Goal: Task Accomplishment & Management: Complete application form

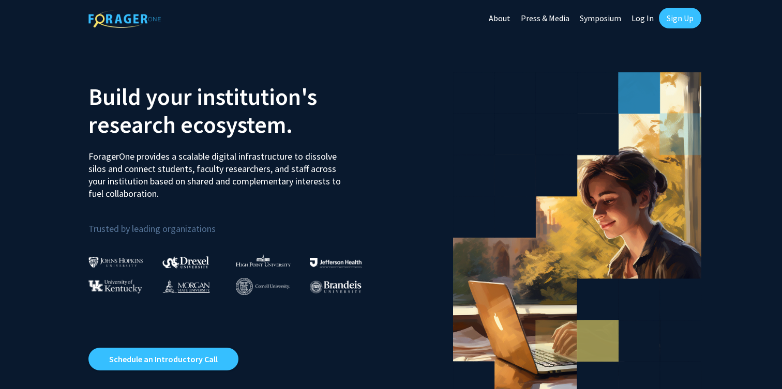
click at [670, 20] on link "Sign Up" at bounding box center [680, 18] width 42 height 21
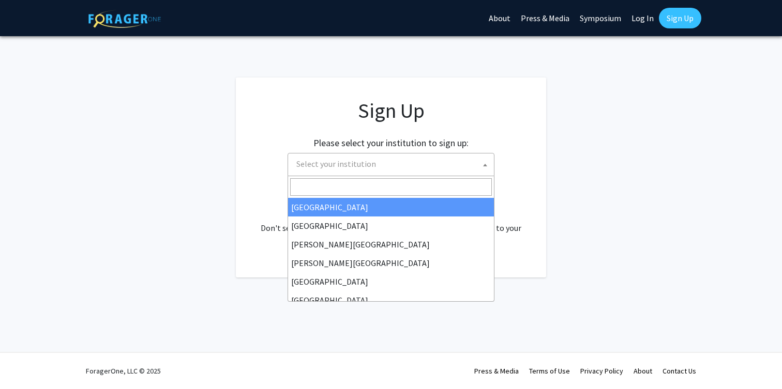
click at [384, 175] on span "Select your institution" at bounding box center [390, 164] width 207 height 23
click at [375, 188] on input "Search" at bounding box center [391, 187] width 202 height 18
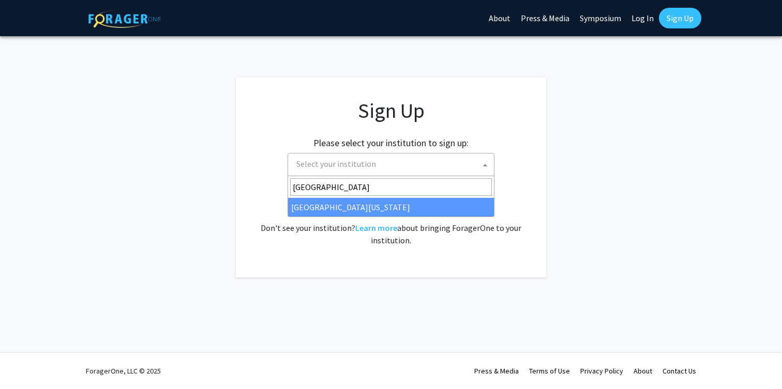
type input "[GEOGRAPHIC_DATA][PERSON_NAME]"
select select "31"
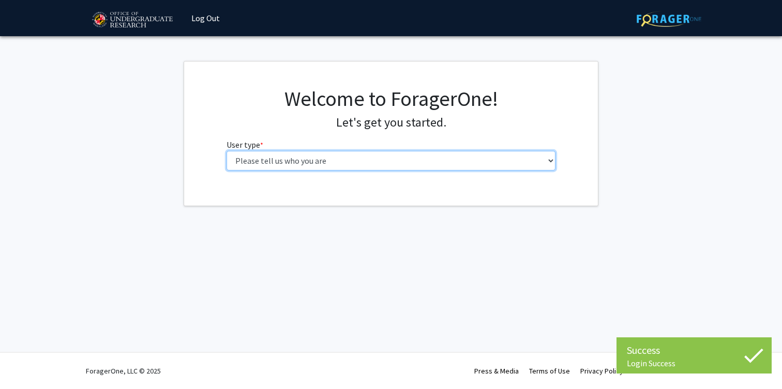
click at [332, 161] on select "Please tell us who you are Undergraduate Student Master's Student Doctoral Cand…" at bounding box center [390, 161] width 329 height 20
select select "2: masters"
click at [226, 151] on select "Please tell us who you are Undergraduate Student Master's Student Doctoral Cand…" at bounding box center [390, 161] width 329 height 20
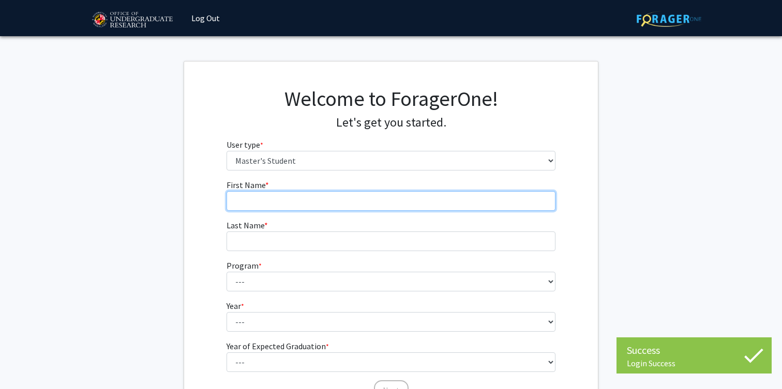
click at [315, 202] on input "First Name * required" at bounding box center [390, 201] width 329 height 20
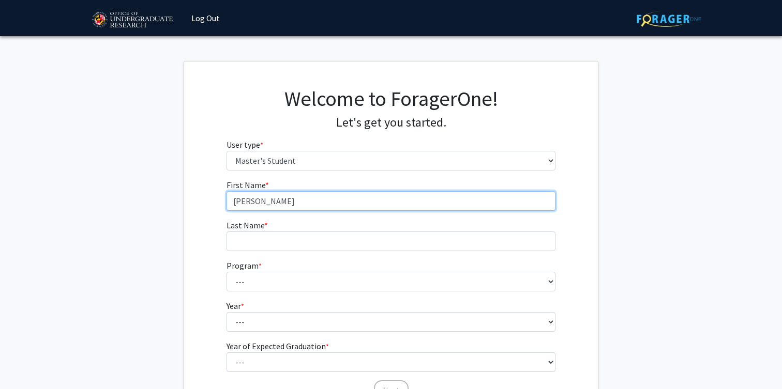
click at [276, 200] on input "Raghava Gatadi" at bounding box center [390, 201] width 329 height 20
type input "Raghava"
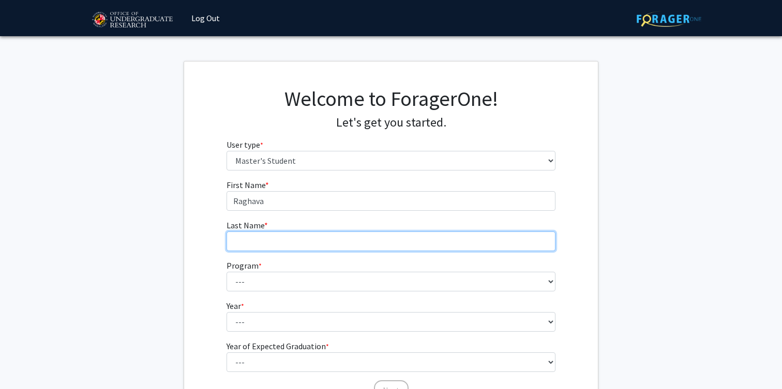
click at [269, 243] on input "Last Name * required" at bounding box center [390, 242] width 329 height 20
paste input "Gatadi"
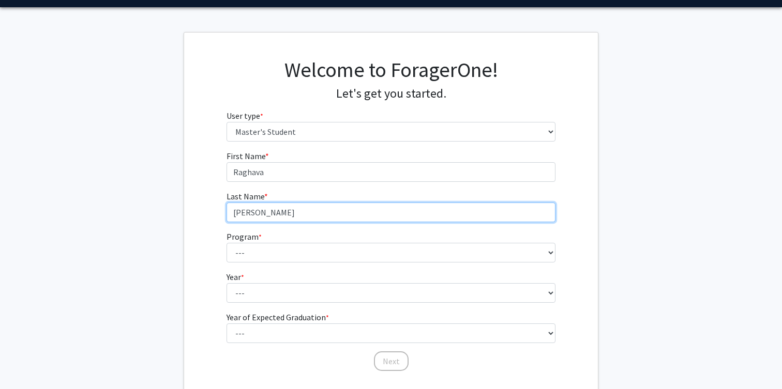
scroll to position [42, 0]
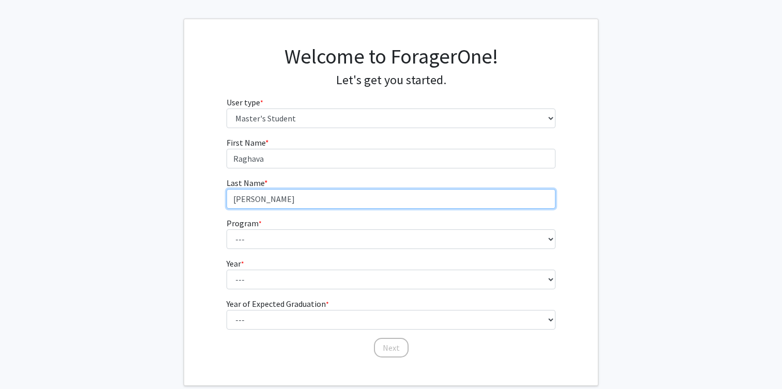
type input "Gatadi"
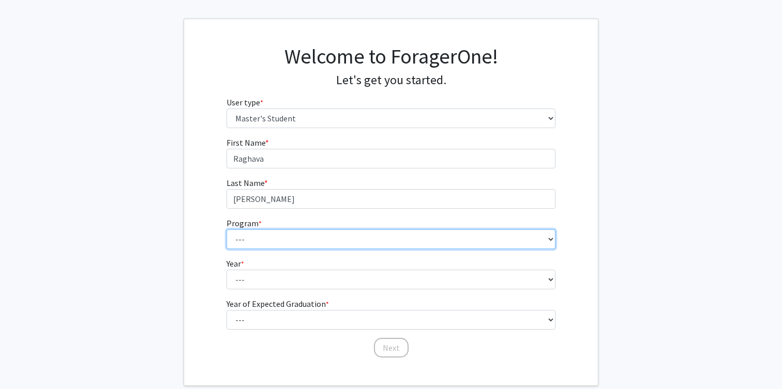
click at [269, 243] on select "--- Accounting Aerospace Engineering Agricultural and Resource Economics Americ…" at bounding box center [390, 240] width 329 height 20
select select "80: 2067"
click at [226, 230] on select "--- Accounting Aerospace Engineering Agricultural and Resource Economics Americ…" at bounding box center [390, 240] width 329 height 20
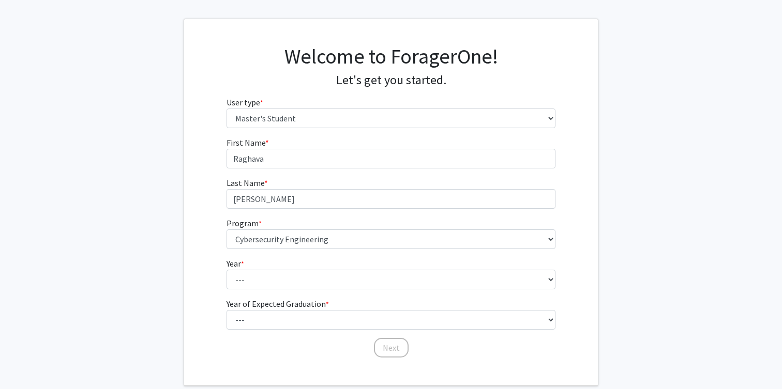
click at [261, 292] on form "First Name * required Raghava Last Name * required Gatadi Program * required --…" at bounding box center [390, 242] width 329 height 212
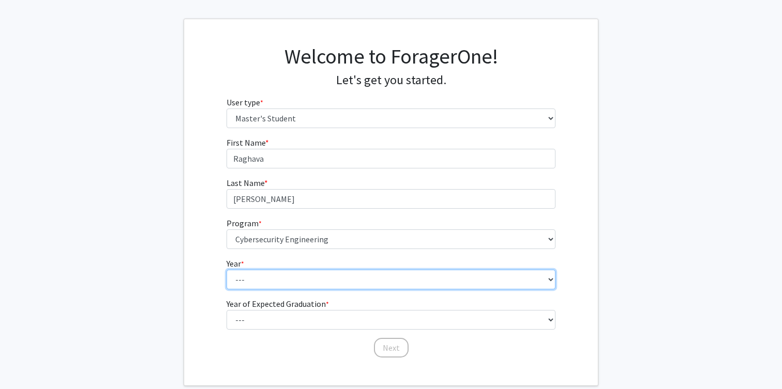
click at [261, 289] on select "--- First Year Second Year" at bounding box center [390, 280] width 329 height 20
select select "1: first_year"
click at [226, 270] on select "--- First Year Second Year" at bounding box center [390, 280] width 329 height 20
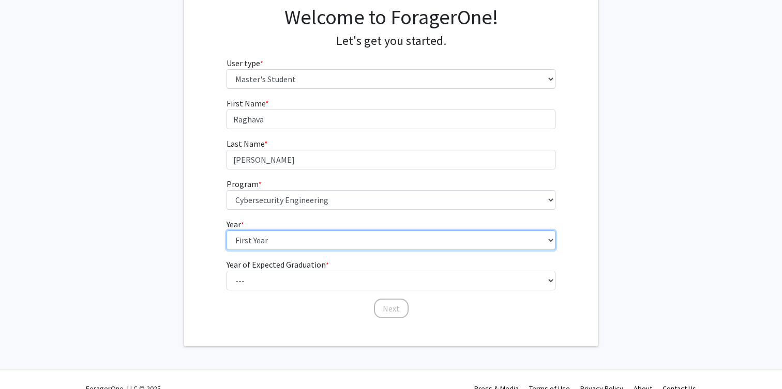
scroll to position [85, 0]
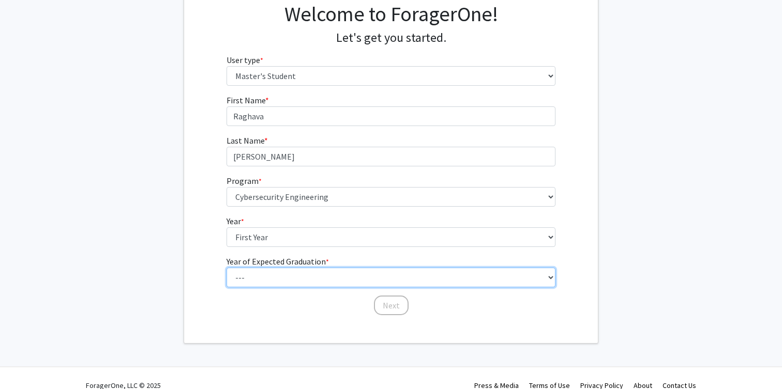
click at [262, 277] on select "--- 2025 2026 2027 2028 2029 2030 2031 2032 2033 2034" at bounding box center [390, 278] width 329 height 20
select select "2: 2026"
click at [226, 268] on select "--- 2025 2026 2027 2028 2029 2030 2031 2032 2033 2034" at bounding box center [390, 278] width 329 height 20
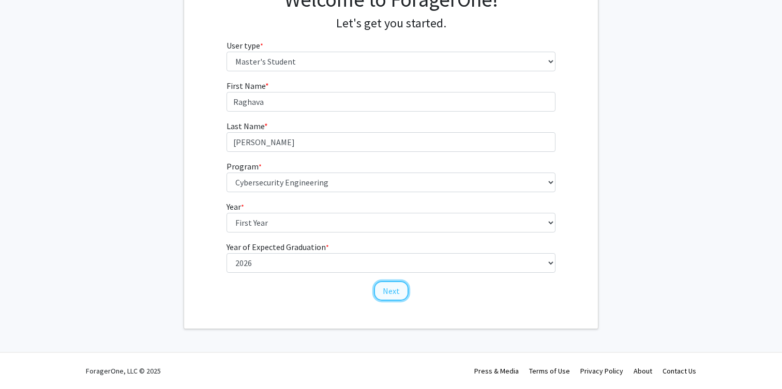
click at [402, 291] on button "Next" at bounding box center [391, 291] width 35 height 20
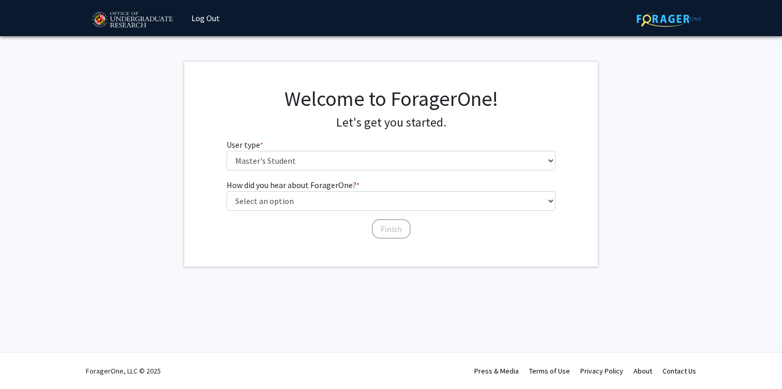
scroll to position [0, 0]
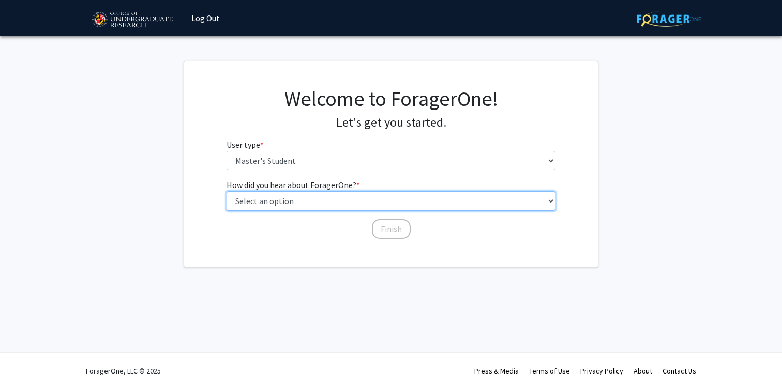
click at [286, 200] on select "Select an option Peer/student recommendation Faculty/staff recommendation Unive…" at bounding box center [390, 201] width 329 height 20
select select "3: university_website"
click at [226, 191] on select "Select an option Peer/student recommendation Faculty/staff recommendation Unive…" at bounding box center [390, 201] width 329 height 20
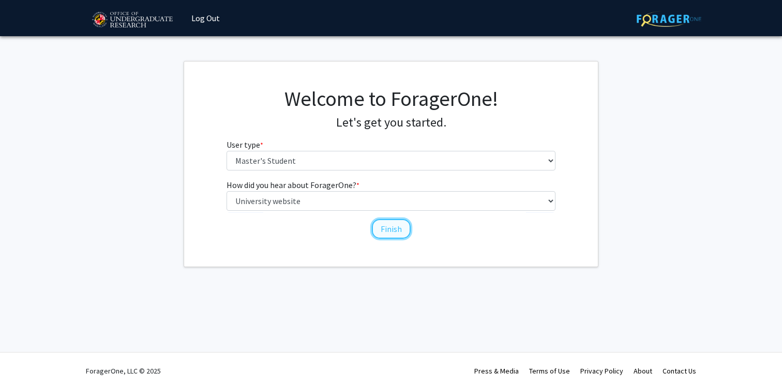
click at [378, 232] on button "Finish" at bounding box center [391, 229] width 39 height 20
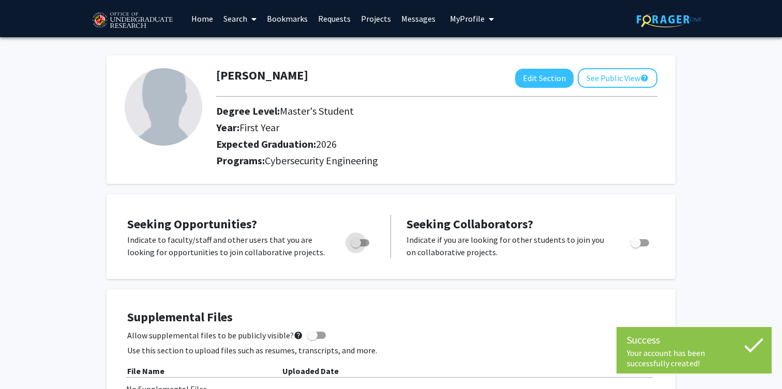
click at [367, 246] on label "Toggle" at bounding box center [357, 243] width 23 height 12
click at [356, 247] on input "Are you actively seeking opportunities?" at bounding box center [355, 247] width 1 height 1
checkbox input "true"
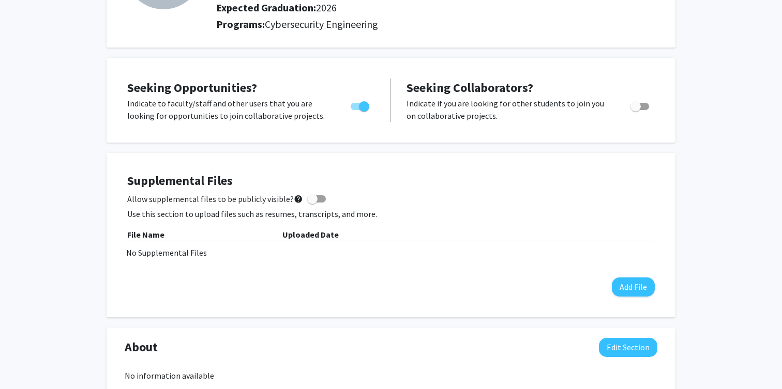
scroll to position [141, 0]
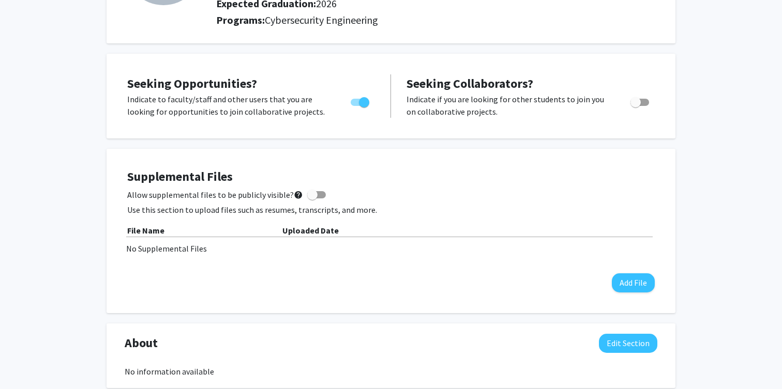
click at [309, 198] on span at bounding box center [312, 195] width 10 height 10
click at [312, 198] on input "Allow supplemental files to be publicly visible? help" at bounding box center [312, 198] width 1 height 1
checkbox input "true"
click at [620, 286] on button "Add File" at bounding box center [632, 282] width 43 height 19
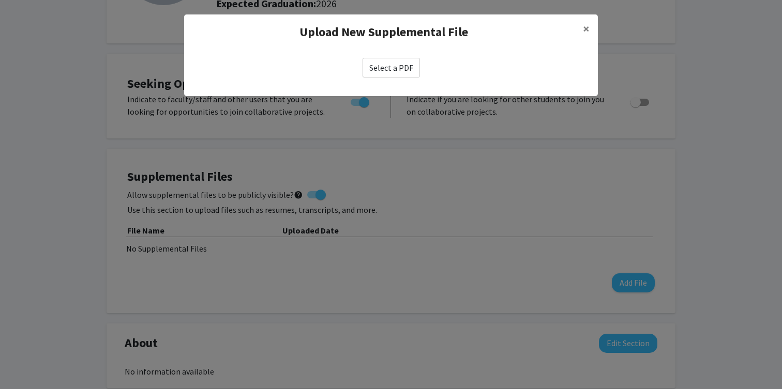
click at [393, 75] on label "Select a PDF" at bounding box center [390, 68] width 57 height 20
click at [0, 0] on input "Select a PDF" at bounding box center [0, 0] width 0 height 0
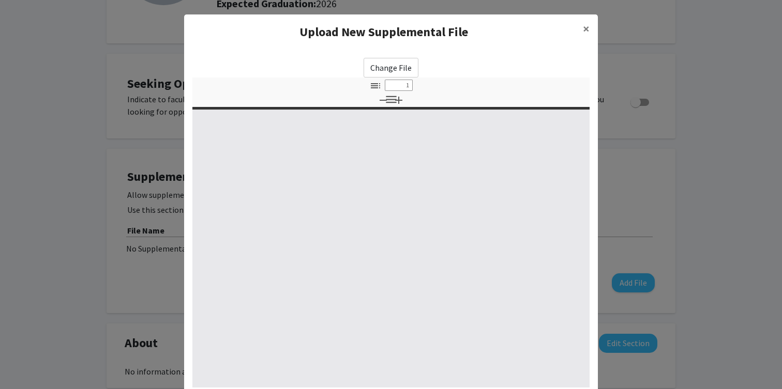
select select "custom"
type input "0"
select select "custom"
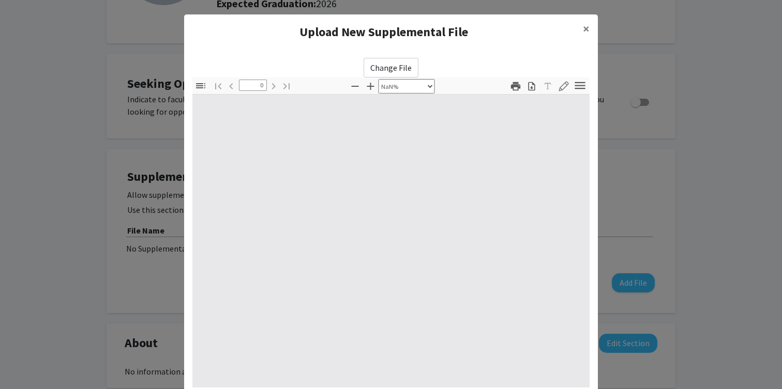
type input "1"
select select "auto"
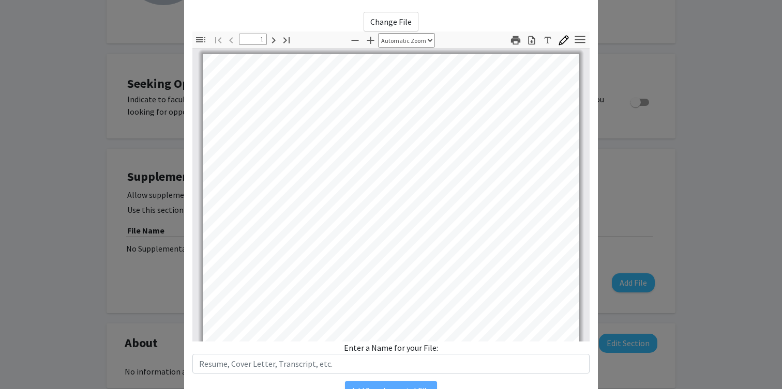
scroll to position [100, 0]
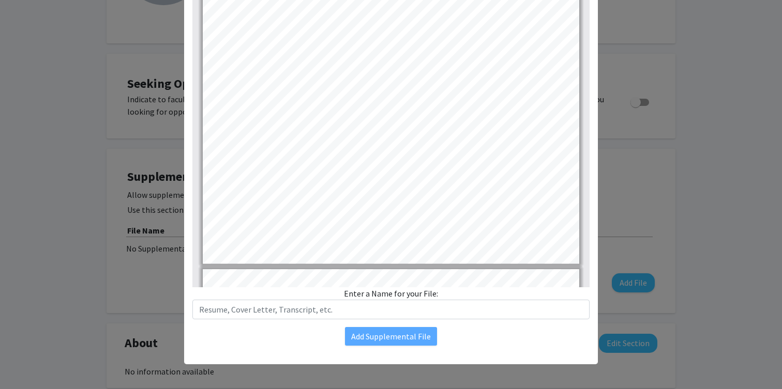
type input "2"
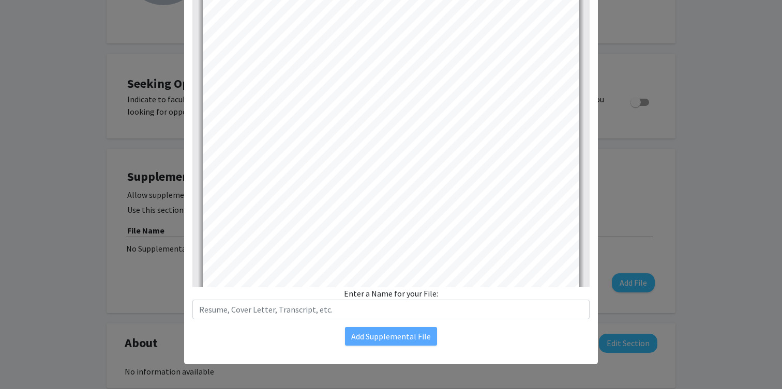
scroll to position [696, 0]
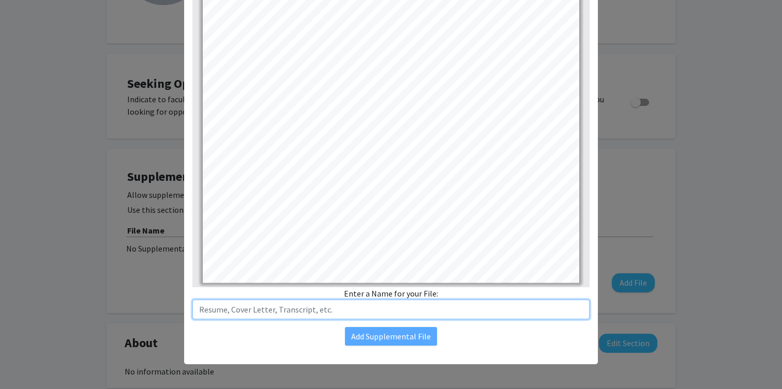
click at [348, 310] on input "text" at bounding box center [390, 310] width 397 height 20
type input "Resume"
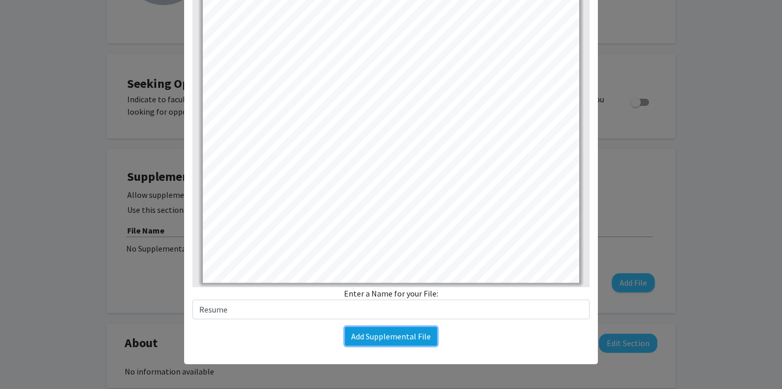
click at [407, 339] on button "Add Supplemental File" at bounding box center [391, 336] width 92 height 19
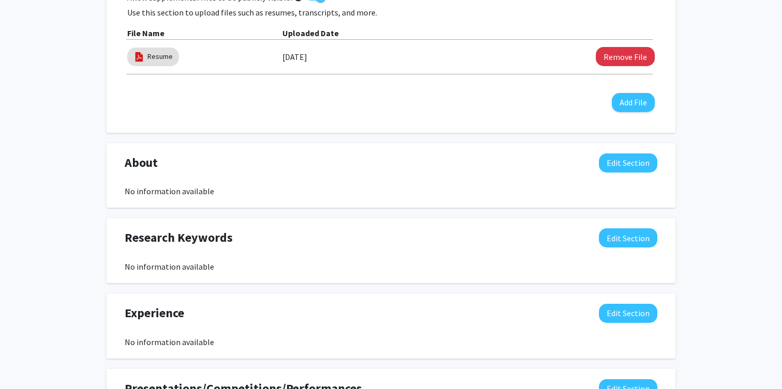
scroll to position [333, 0]
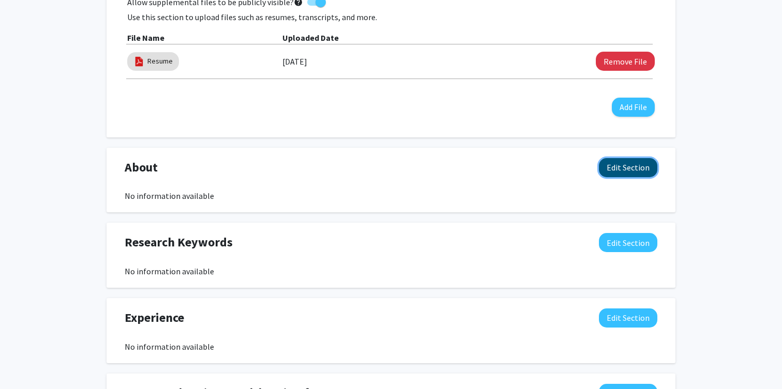
click at [619, 171] on button "Edit Section" at bounding box center [628, 167] width 58 height 19
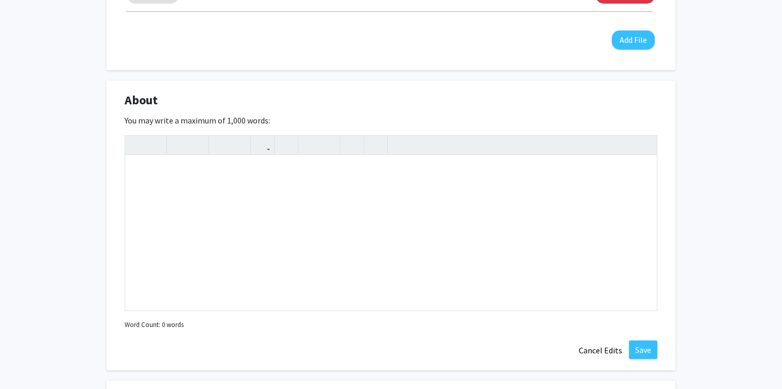
scroll to position [402, 0]
drag, startPoint x: 279, startPoint y: 120, endPoint x: 124, endPoint y: 124, distance: 155.1
click at [124, 124] on div "About Edit Section You may write a maximum of 1,000 words: Insert link Remove l…" at bounding box center [390, 225] width 569 height 290
copy label "You may write a maximum of 1,000 words:"
click at [220, 169] on div "Note to users with screen readers: Please deactivate our accessibility plugin f…" at bounding box center [390, 232] width 531 height 155
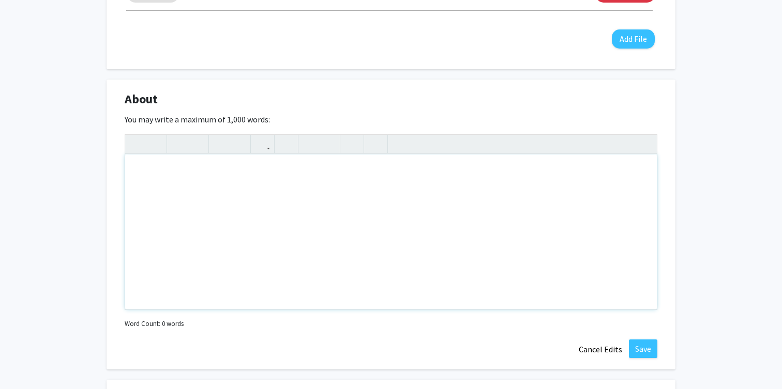
paste div "Note to users with screen readers: Please deactivate our accessibility plugin f…"
type textarea "<p>I am Raghava Gatadi, a graduate student in Professional Cybersecurity Engine…"
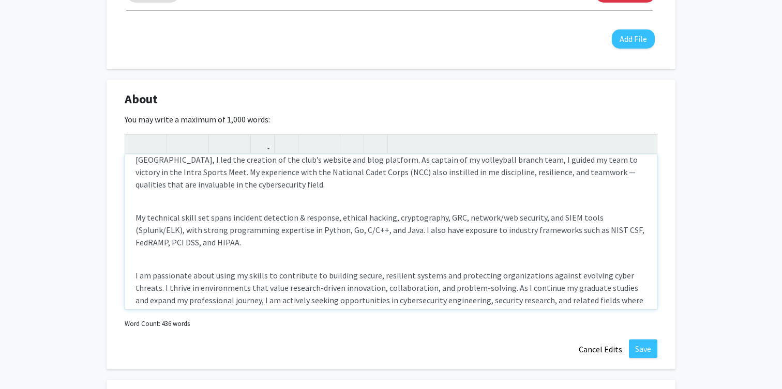
scroll to position [278, 0]
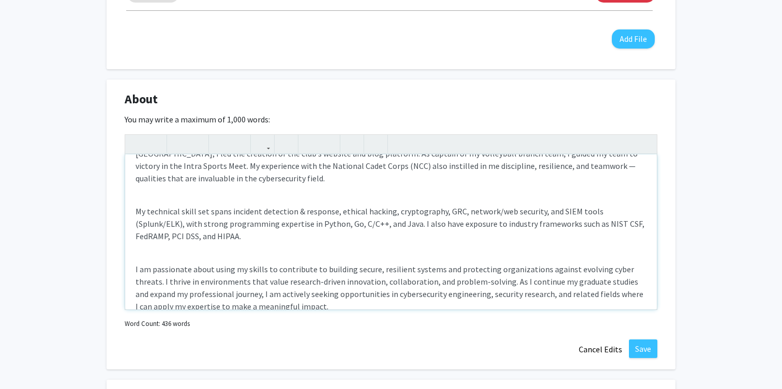
click at [243, 205] on p "My technical skill set spans incident detection & response, ethical hacking, cr…" at bounding box center [390, 223] width 511 height 37
drag, startPoint x: 243, startPoint y: 199, endPoint x: 332, endPoint y: 197, distance: 88.9
click at [332, 205] on p "My technical skill set spans incident detection & response, ethical hacking, cr…" at bounding box center [390, 223] width 511 height 37
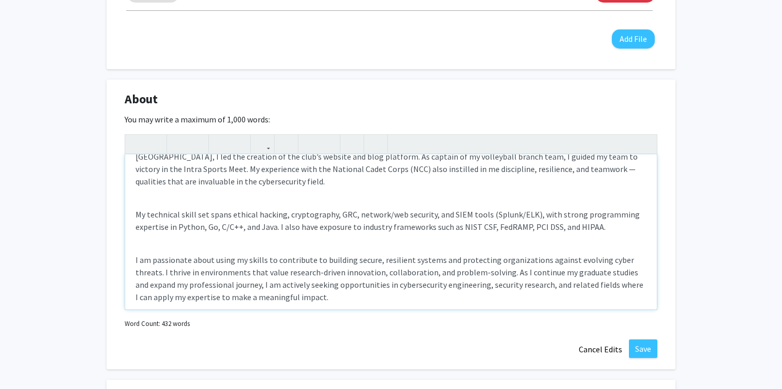
scroll to position [412, 0]
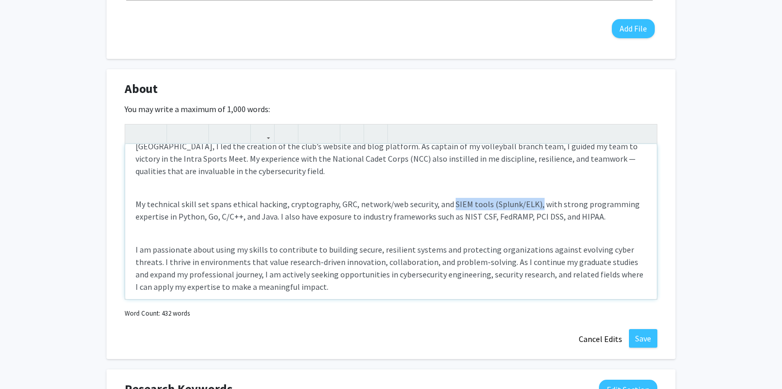
drag, startPoint x: 531, startPoint y: 192, endPoint x: 448, endPoint y: 194, distance: 83.2
click at [448, 198] on p "My technical skill set spans ethical hacking, cryptography, GRC, network/web se…" at bounding box center [390, 210] width 511 height 25
type textarea "<p>I am Raghava Gatadi, a graduate student in Professional Cybersecurity Engine…"
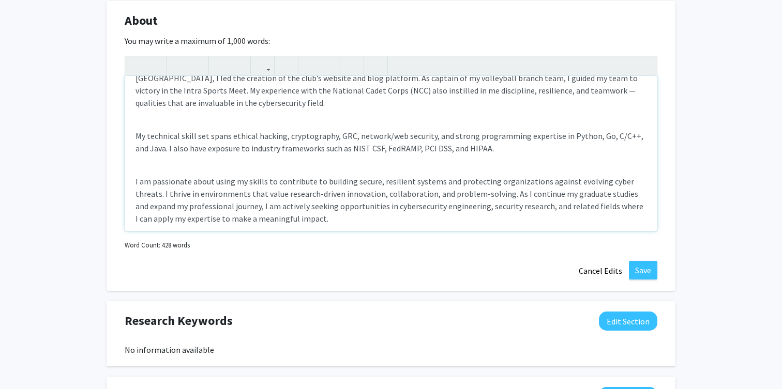
scroll to position [488, 0]
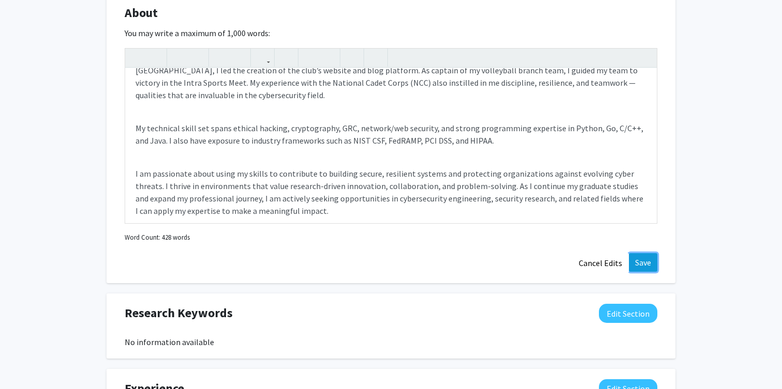
click at [634, 263] on button "Save" at bounding box center [643, 262] width 28 height 19
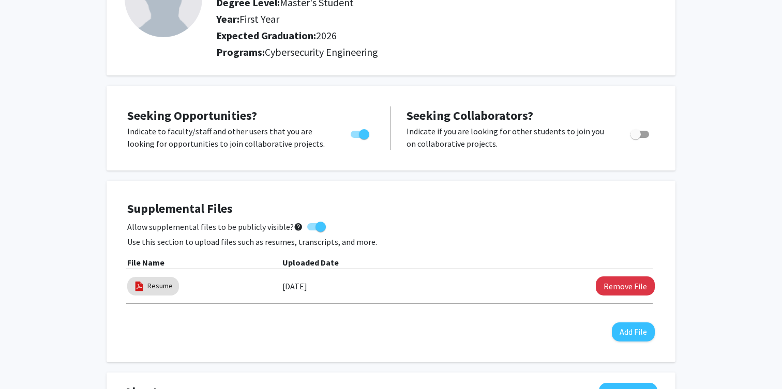
scroll to position [0, 0]
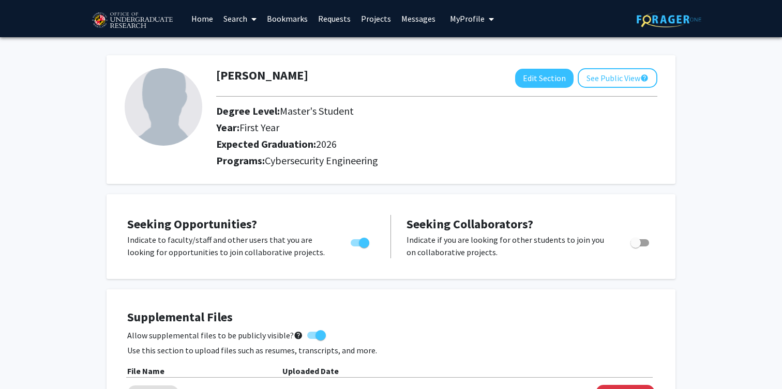
click at [254, 19] on icon at bounding box center [253, 19] width 5 height 8
click at [246, 65] on span "Students" at bounding box center [249, 68] width 63 height 21
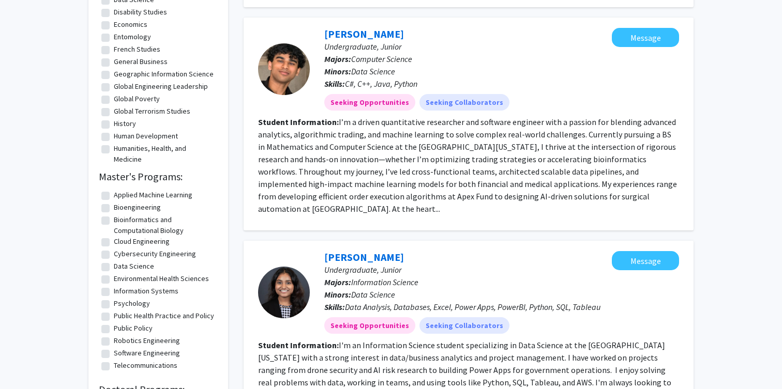
scroll to position [493, 0]
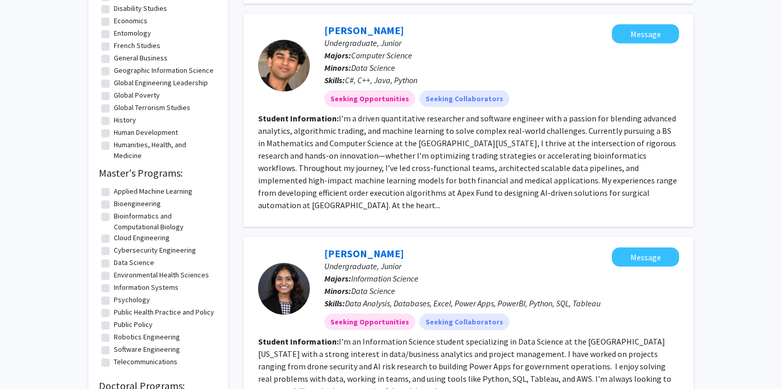
click at [160, 251] on label "Cybersecurity Engineering" at bounding box center [155, 250] width 82 height 11
click at [120, 251] on input "Cybersecurity Engineering" at bounding box center [117, 248] width 7 height 7
checkbox input "true"
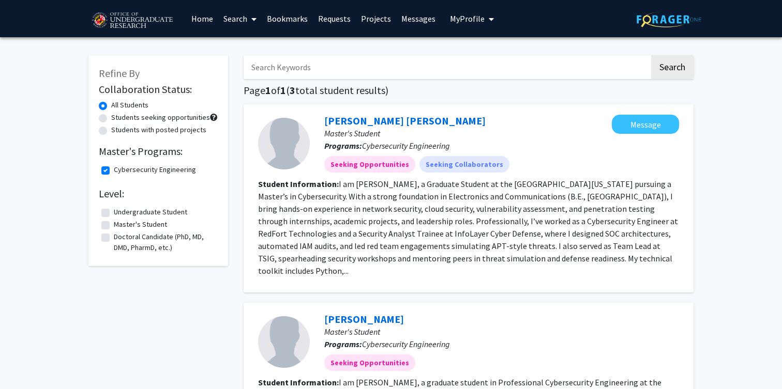
click at [139, 132] on label "Students with posted projects" at bounding box center [158, 130] width 95 height 11
click at [118, 131] on input "Students with posted projects" at bounding box center [114, 128] width 7 height 7
radio input "true"
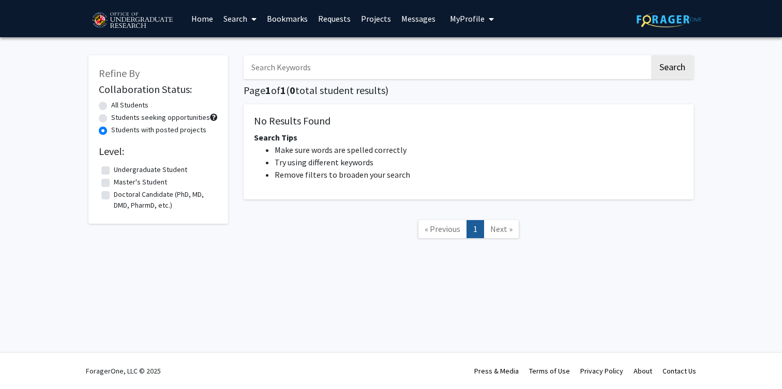
click at [142, 116] on label "Students seeking opportunities" at bounding box center [160, 117] width 99 height 11
click at [118, 116] on input "Students seeking opportunities" at bounding box center [114, 115] width 7 height 7
radio input "true"
